Goal: Check status

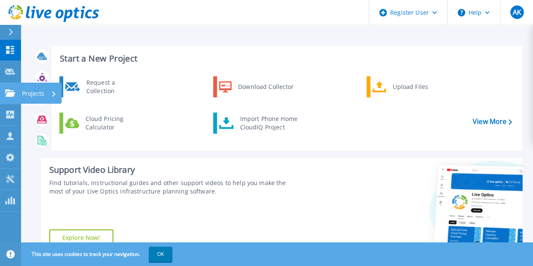
click at [5, 102] on link "Projects Projects" at bounding box center [10, 94] width 21 height 22
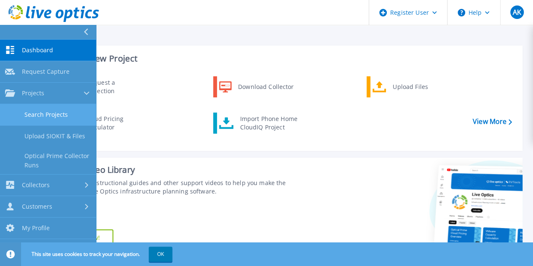
click at [53, 114] on link "Search Projects" at bounding box center [48, 115] width 96 height 22
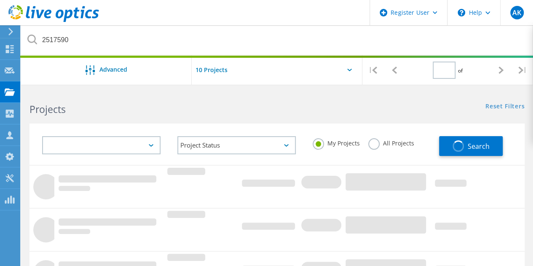
type input "1"
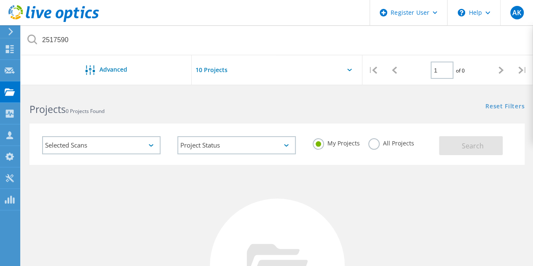
click at [377, 145] on label "All Projects" at bounding box center [391, 142] width 46 height 8
click at [0, 0] on input "All Projects" at bounding box center [0, 0] width 0 height 0
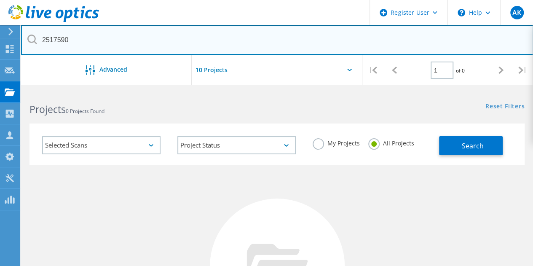
drag, startPoint x: 79, startPoint y: 45, endPoint x: 0, endPoint y: 22, distance: 82.6
click at [0, 91] on div "Register User \n Help Explore Helpful Articles Contact Support AK Dell User Ayu…" at bounding box center [266, 254] width 533 height 327
paste input "3082279"
type input "3082279"
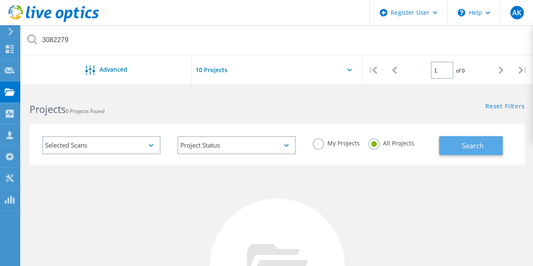
click at [470, 143] on span "Search" at bounding box center [473, 145] width 22 height 9
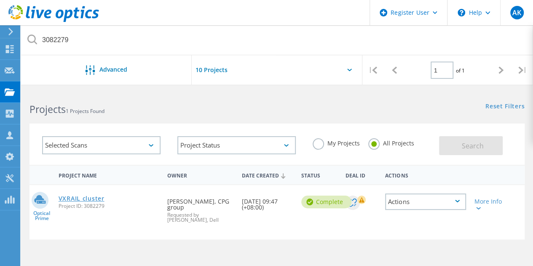
click at [83, 199] on link "VXRAIL cluster" at bounding box center [82, 199] width 46 height 6
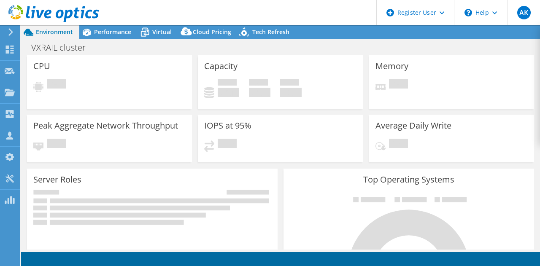
select select "[GEOGRAPHIC_DATA]"
select select "SGD"
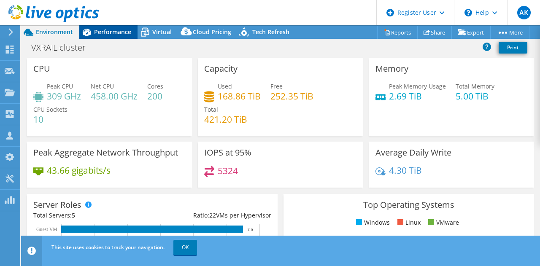
click at [101, 38] on div "Performance" at bounding box center [108, 31] width 58 height 13
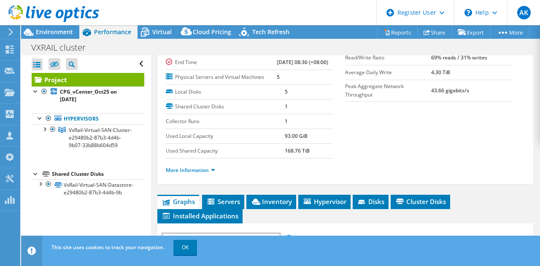
scroll to position [126, 0]
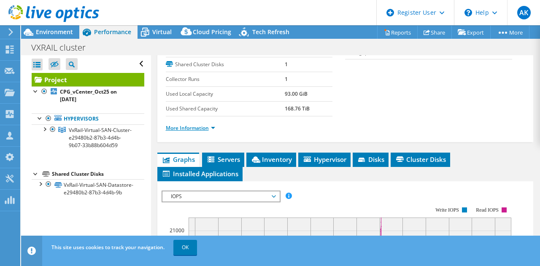
click at [191, 132] on link "More Information" at bounding box center [190, 127] width 49 height 7
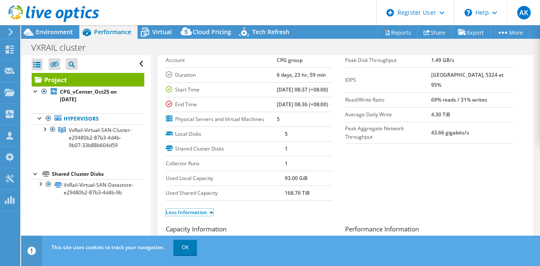
scroll to position [0, 0]
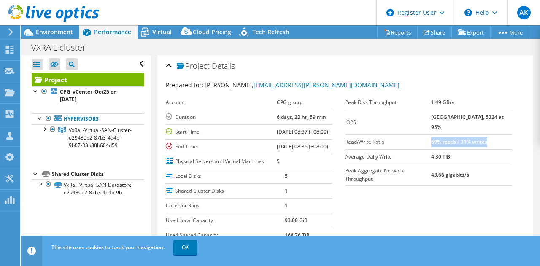
drag, startPoint x: 437, startPoint y: 130, endPoint x: 503, endPoint y: 134, distance: 66.3
click at [503, 134] on td "69% reads / 31% writes" at bounding box center [471, 141] width 81 height 15
copy b "69% reads / 31% writes"
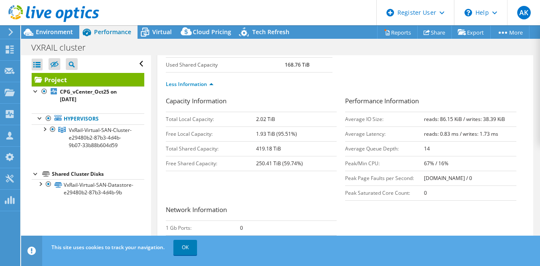
scroll to position [211, 0]
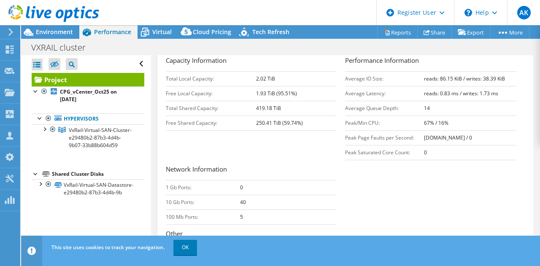
drag, startPoint x: 502, startPoint y: 105, endPoint x: 416, endPoint y: 103, distance: 86.4
click at [416, 86] on tr "Average IO Size: reads: 86.15 KiB / writes: 38.39 KiB" at bounding box center [430, 78] width 171 height 15
copy tr "reads: 86.15 KiB / writes: 38.39 KiB"
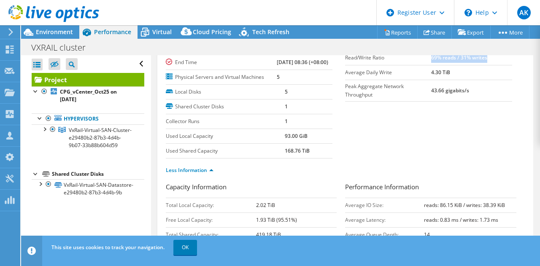
scroll to position [0, 0]
